Goal: Task Accomplishment & Management: Use online tool/utility

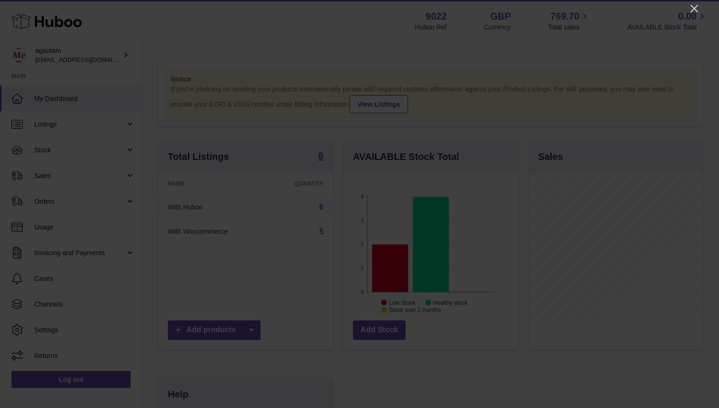
scroll to position [148, 175]
click at [691, 12] on icon "Close" at bounding box center [694, 8] width 11 height 11
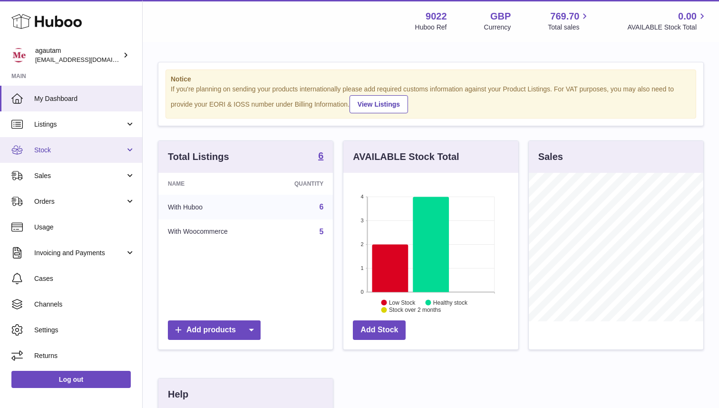
click at [127, 152] on link "Stock" at bounding box center [71, 150] width 142 height 26
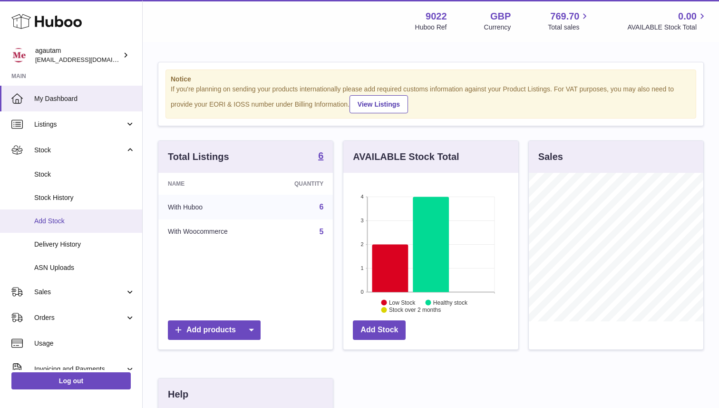
click at [69, 223] on span "Add Stock" at bounding box center [84, 220] width 101 height 9
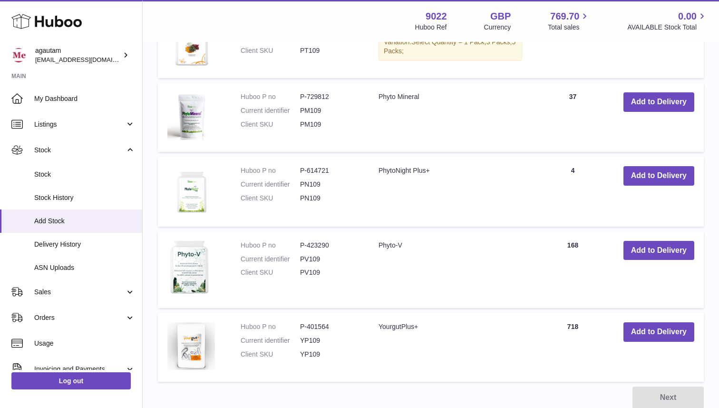
scroll to position [390, 0]
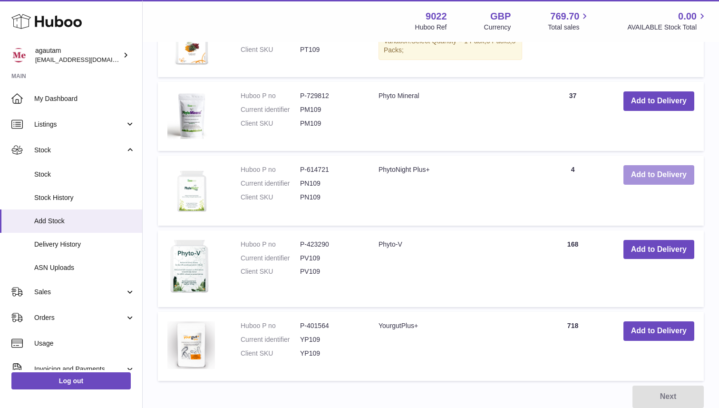
click at [648, 185] on button "Add to Delivery" at bounding box center [659, 175] width 71 height 20
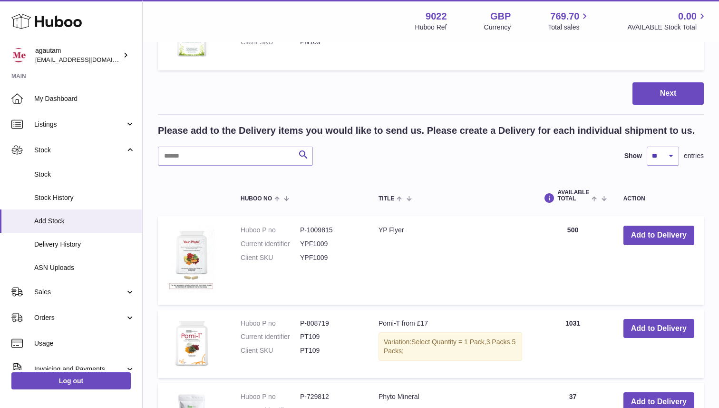
scroll to position [0, 0]
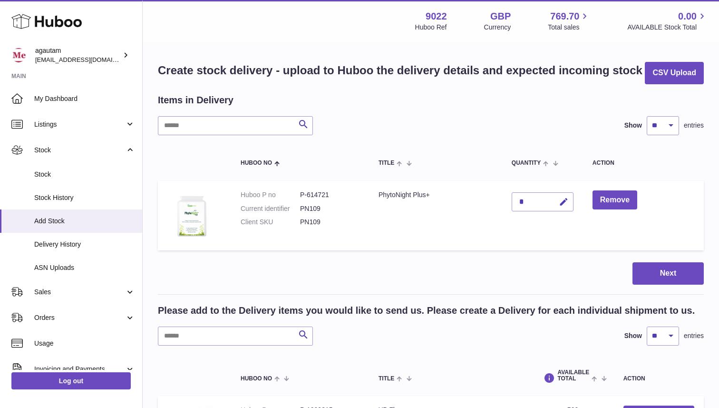
click at [528, 211] on div "*" at bounding box center [543, 201] width 62 height 19
click at [565, 207] on icon "button" at bounding box center [564, 202] width 10 height 10
type input "**"
click at [566, 209] on button "submit" at bounding box center [563, 201] width 18 height 15
click at [674, 284] on button "Next" at bounding box center [668, 273] width 71 height 22
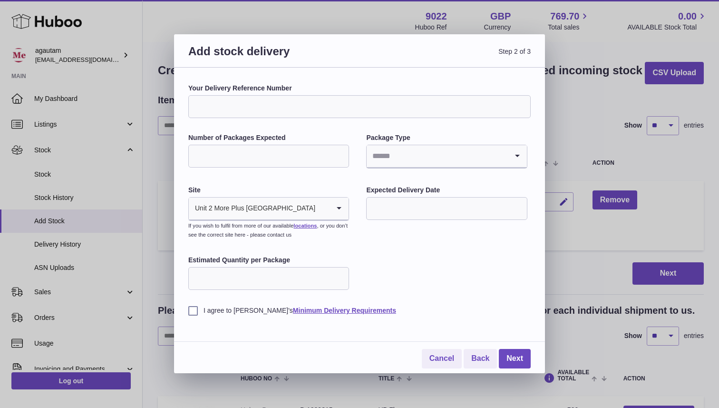
click at [215, 115] on input "Your Delivery Reference Number" at bounding box center [359, 106] width 343 height 23
type input "*********"
click at [222, 150] on input "Number of Packages Expected" at bounding box center [268, 156] width 161 height 23
type input "*"
click at [394, 156] on input "Search for option" at bounding box center [437, 156] width 141 height 22
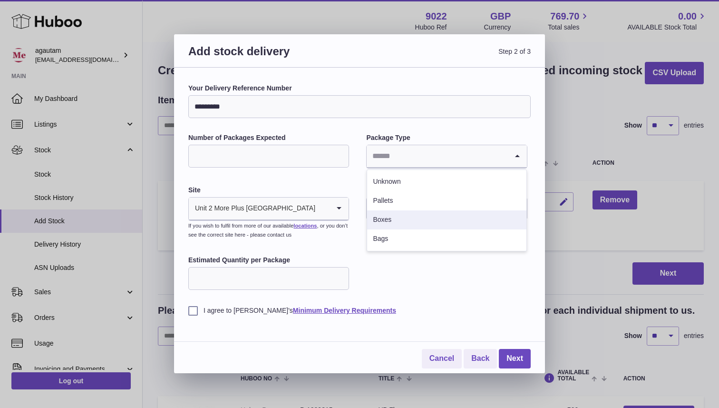
click at [405, 216] on li "Boxes" at bounding box center [446, 219] width 159 height 19
click at [229, 277] on input "Estimated Quantity per Package" at bounding box center [268, 278] width 161 height 23
type input "**"
click at [196, 313] on label "I agree to Huboo's Minimum Delivery Requirements" at bounding box center [359, 310] width 343 height 9
click at [518, 357] on link "Next" at bounding box center [515, 359] width 32 height 20
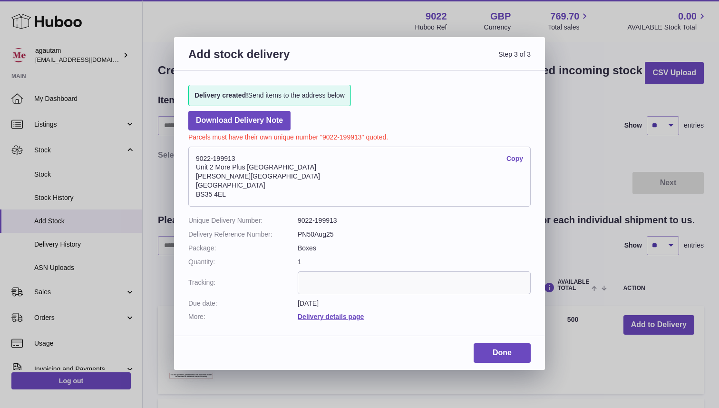
drag, startPoint x: 229, startPoint y: 196, endPoint x: 190, endPoint y: 194, distance: 39.1
click at [190, 194] on address "9022-199913 Copy Unit 2 More Plus Central Park Hudson Ave Severn Beach BS35 4EL" at bounding box center [359, 177] width 343 height 60
copy address "BS35 4EL"
drag, startPoint x: 239, startPoint y: 157, endPoint x: 196, endPoint y: 157, distance: 43.8
click at [196, 157] on address "9022-199913 Copy Unit 2 More Plus Central Park Hudson Ave Severn Beach BS35 4EL" at bounding box center [359, 177] width 343 height 60
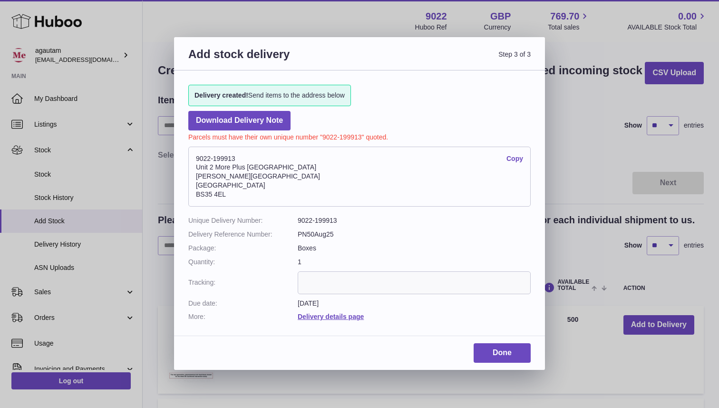
copy address "9022-199913"
drag, startPoint x: 196, startPoint y: 169, endPoint x: 294, endPoint y: 168, distance: 98.5
click at [294, 168] on address "9022-199913 Copy Unit 2 More Plus Central Park Hudson Ave Severn Beach BS35 4EL" at bounding box center [359, 177] width 343 height 60
copy address "Unit 2 More Plus Central Park"
click at [201, 196] on address "9022-199913 Copy Unit 2 More Plus Central Park Hudson Ave Severn Beach BS35 4EL" at bounding box center [359, 177] width 343 height 60
